Goal: Task Accomplishment & Management: Manage account settings

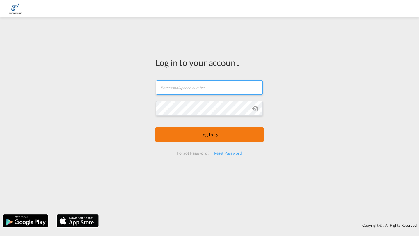
type input "[PERSON_NAME][EMAIL_ADDRESS][DOMAIN_NAME]"
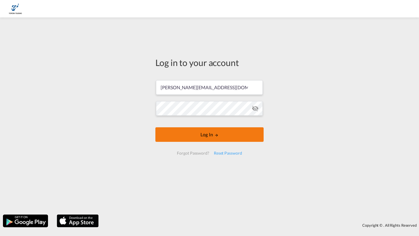
click at [174, 132] on button "Log In" at bounding box center [209, 134] width 108 height 15
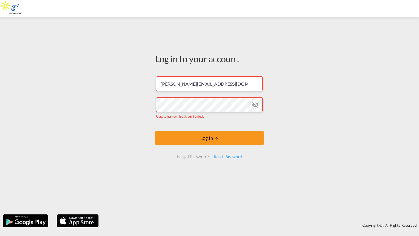
click at [140, 120] on div "Log in to your account [PERSON_NAME][EMAIL_ADDRESS][DOMAIN_NAME] Captcha verifi…" at bounding box center [209, 115] width 419 height 191
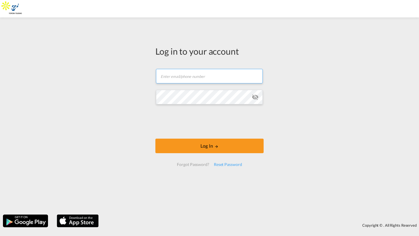
type input "[PERSON_NAME][EMAIL_ADDRESS][DOMAIN_NAME]"
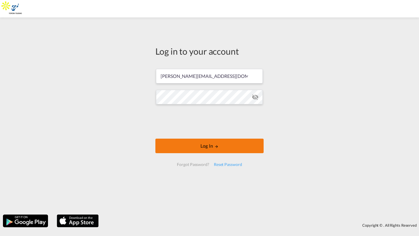
click at [186, 145] on button "Log In" at bounding box center [209, 146] width 108 height 15
